Goal: Find specific page/section: Find specific page/section

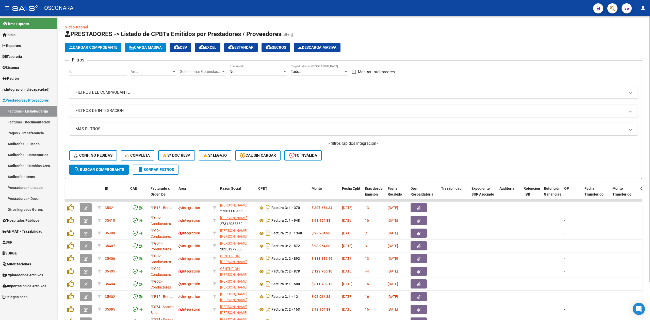
click at [387, 164] on div "- filtros rápidos Integración - Conf. no pedidas Completa S/ Doc Resp. S/ legaj…" at bounding box center [353, 153] width 568 height 24
click at [351, 158] on div "- filtros rápidos Integración - Conf. no pedidas Completa S/ Doc Resp. S/ legaj…" at bounding box center [353, 153] width 568 height 24
drag, startPoint x: 326, startPoint y: 143, endPoint x: 392, endPoint y: 144, distance: 65.8
click at [392, 144] on h4 "- filtros rápidos Integración -" at bounding box center [353, 144] width 568 height 6
click at [368, 159] on div "- filtros rápidos Integración - Conf. no pedidas Completa S/ Doc Resp. S/ legaj…" at bounding box center [353, 153] width 568 height 24
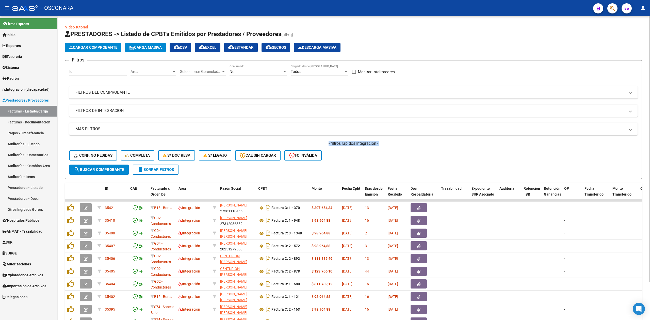
drag, startPoint x: 327, startPoint y: 144, endPoint x: 390, endPoint y: 152, distance: 64.0
click at [390, 152] on div "- filtros rápidos Integración - Conf. no pedidas Completa S/ Doc Resp. S/ legaj…" at bounding box center [353, 153] width 568 height 24
click at [358, 159] on div "- filtros rápidos Integración - Conf. no pedidas Completa S/ Doc Resp. S/ legaj…" at bounding box center [353, 153] width 568 height 24
click at [379, 144] on h4 "- filtros rápidos Integración -" at bounding box center [353, 144] width 568 height 6
click at [368, 153] on div "- filtros rápidos Integración - Conf. no pedidas Completa S/ Doc Resp. S/ legaj…" at bounding box center [353, 153] width 568 height 24
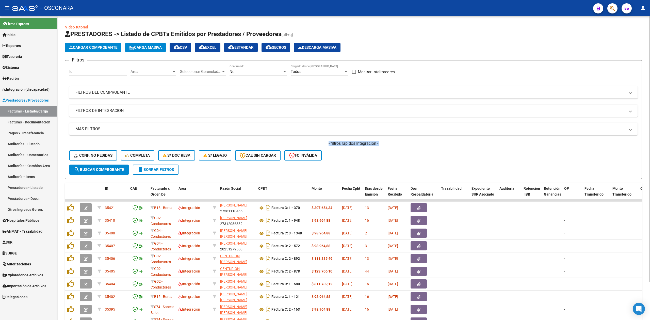
drag, startPoint x: 328, startPoint y: 145, endPoint x: 381, endPoint y: 151, distance: 53.1
click at [381, 151] on div "- filtros rápidos Integración - Conf. no pedidas Completa S/ Doc Resp. S/ legaj…" at bounding box center [353, 153] width 568 height 24
click at [367, 157] on div "- filtros rápidos Integración - Conf. no pedidas Completa S/ Doc Resp. S/ legaj…" at bounding box center [353, 153] width 568 height 24
